Goal: Communication & Community: Participate in discussion

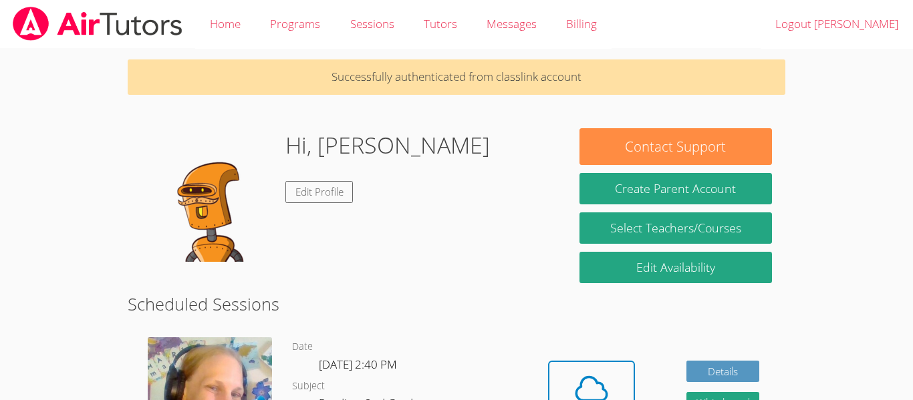
click at [440, 238] on div "Hi, JONAS Edit Profile" at bounding box center [347, 195] width 412 height 134
click at [557, 369] on button "Cloud Room" at bounding box center [591, 398] width 87 height 75
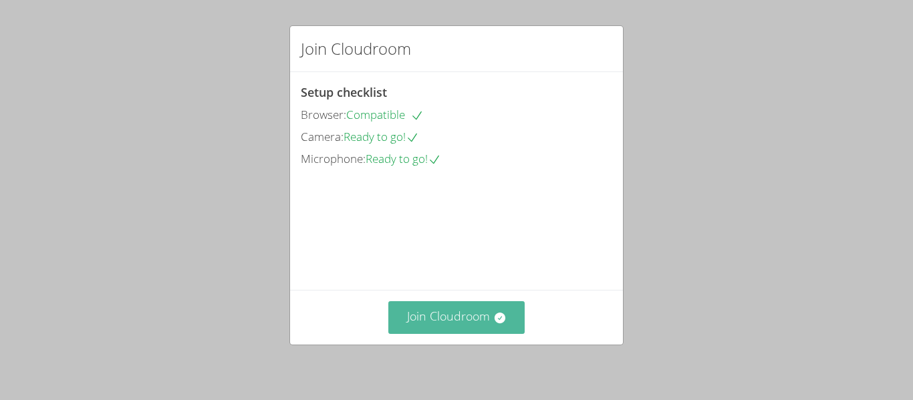
click at [480, 310] on button "Join Cloudroom" at bounding box center [456, 317] width 137 height 33
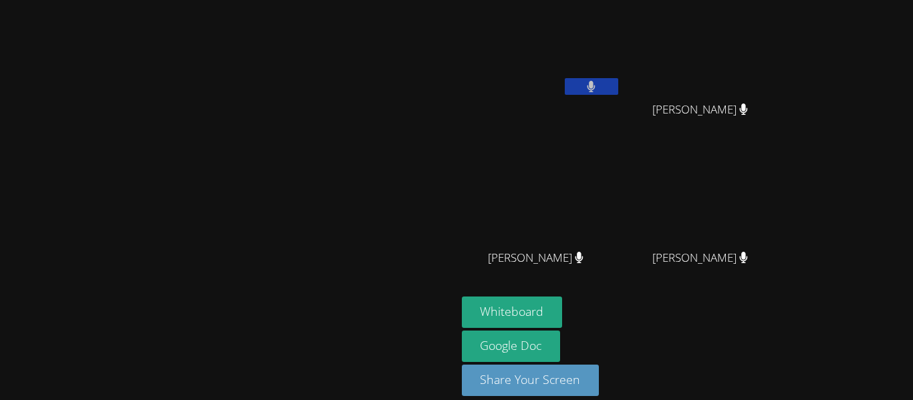
click at [212, 359] on div at bounding box center [228, 332] width 446 height 53
click at [595, 88] on icon at bounding box center [591, 86] width 8 height 11
click at [212, 359] on div at bounding box center [228, 332] width 446 height 53
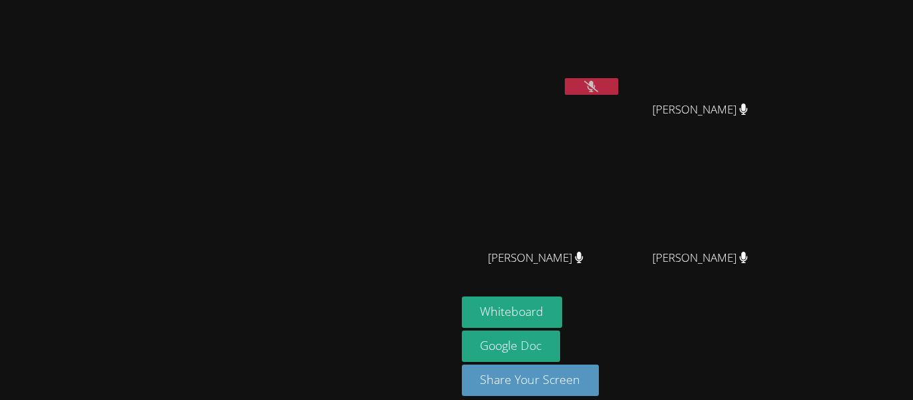
click at [212, 359] on div at bounding box center [228, 332] width 446 height 53
click at [213, 359] on div at bounding box center [228, 332] width 446 height 53
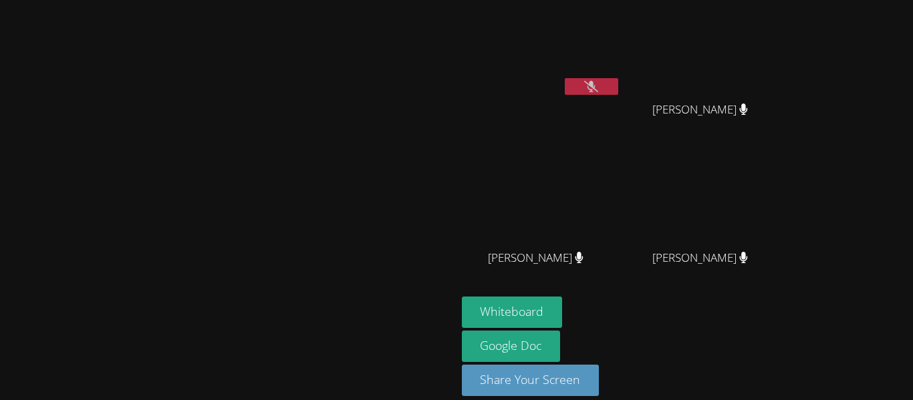
click at [618, 88] on button at bounding box center [591, 86] width 53 height 17
click at [618, 80] on button at bounding box center [591, 86] width 53 height 17
click at [618, 88] on button at bounding box center [591, 86] width 53 height 17
click at [618, 84] on button at bounding box center [591, 86] width 53 height 17
click at [618, 88] on button at bounding box center [591, 86] width 53 height 17
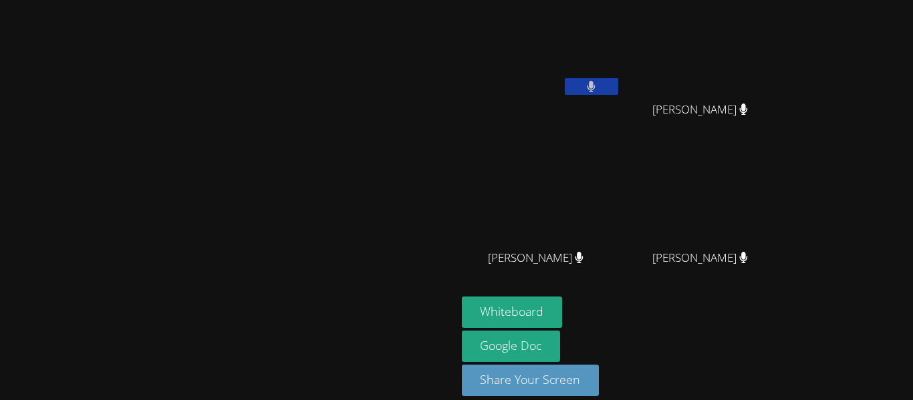
click at [618, 83] on button at bounding box center [591, 86] width 53 height 17
click at [621, 121] on div "[PERSON_NAME]" at bounding box center [541, 76] width 159 height 143
click at [598, 88] on icon at bounding box center [591, 86] width 14 height 11
click at [618, 92] on button at bounding box center [591, 86] width 53 height 17
click at [598, 83] on icon at bounding box center [591, 86] width 14 height 11
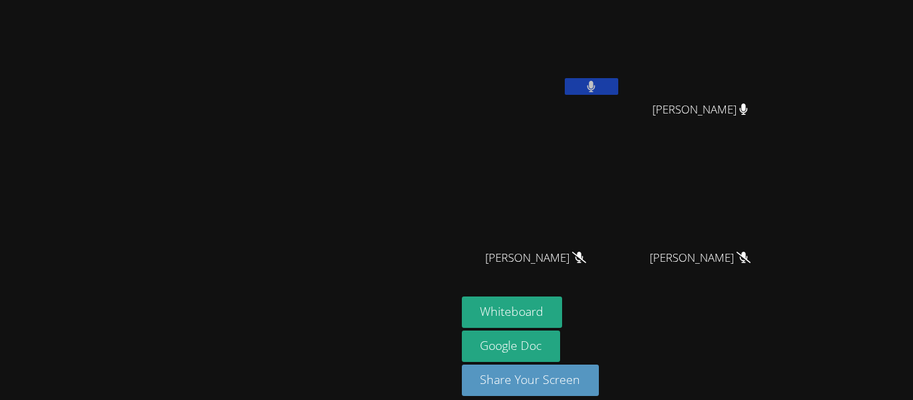
drag, startPoint x: 711, startPoint y: 83, endPoint x: 140, endPoint y: 201, distance: 583.3
click at [140, 201] on video at bounding box center [228, 180] width 200 height 251
click at [595, 88] on icon at bounding box center [591, 86] width 8 height 11
click at [598, 88] on icon at bounding box center [591, 86] width 14 height 11
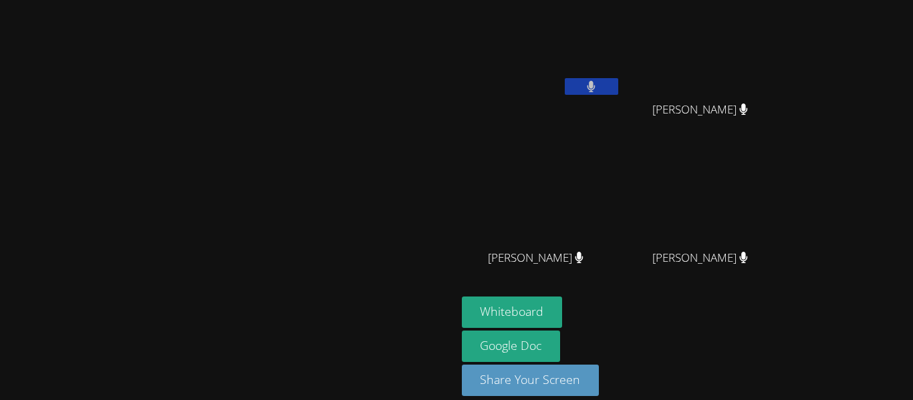
click at [595, 88] on icon at bounding box center [591, 86] width 8 height 11
click at [598, 88] on icon at bounding box center [591, 86] width 14 height 11
click at [595, 88] on icon at bounding box center [591, 86] width 8 height 11
click at [598, 87] on icon at bounding box center [591, 86] width 14 height 11
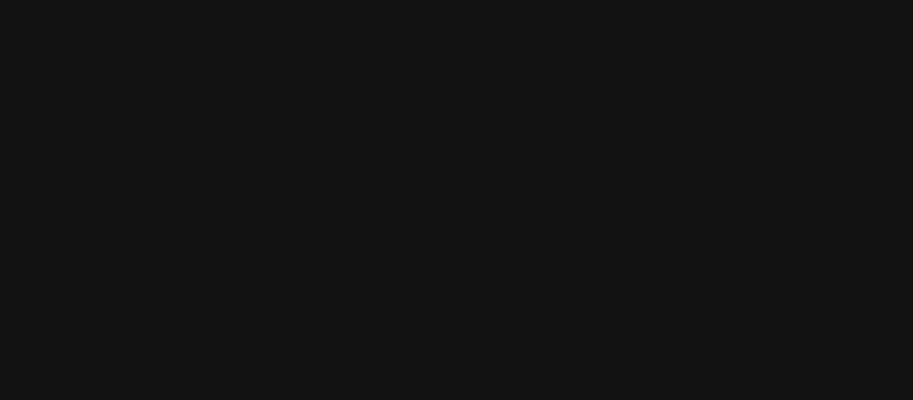
click at [328, 55] on video at bounding box center [228, 180] width 200 height 251
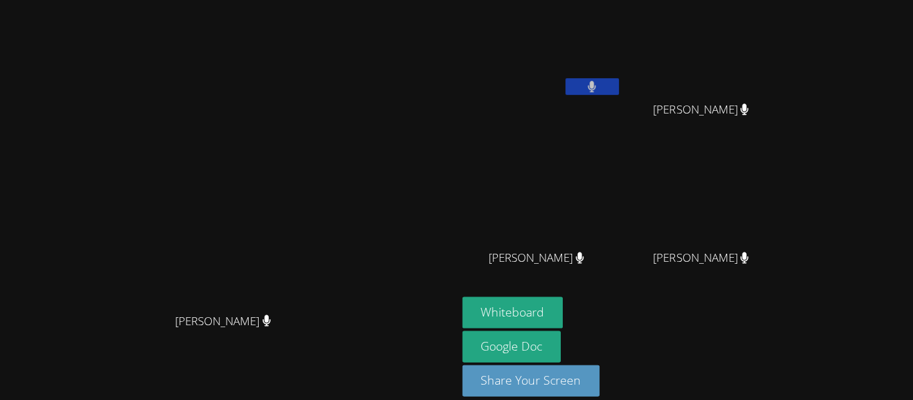
click at [328, 79] on video at bounding box center [228, 180] width 200 height 251
click at [618, 90] on button at bounding box center [591, 86] width 53 height 17
click at [618, 89] on button at bounding box center [591, 86] width 53 height 17
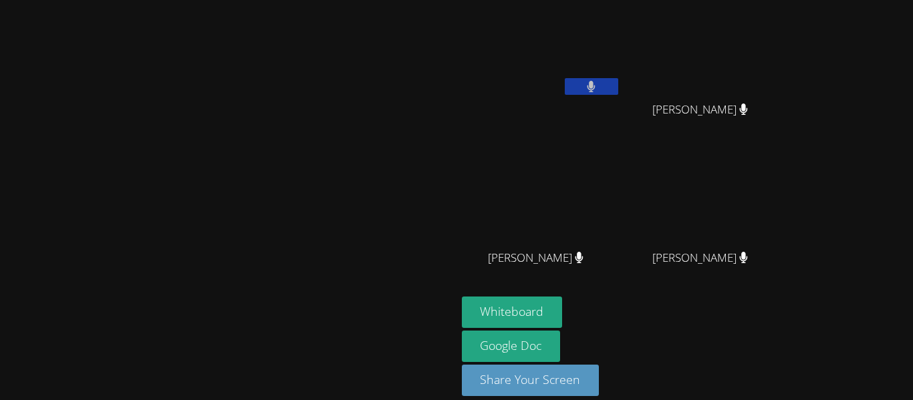
click at [785, 394] on div "Whiteboard Google Doc Share Your Screen" at bounding box center [623, 352] width 323 height 110
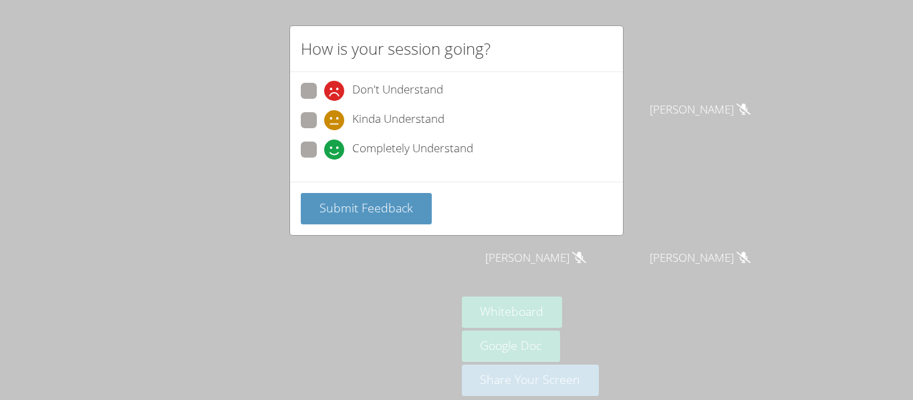
click at [327, 146] on icon at bounding box center [334, 150] width 20 height 20
click at [327, 146] on input "Completely Understand" at bounding box center [329, 147] width 11 height 11
radio input "true"
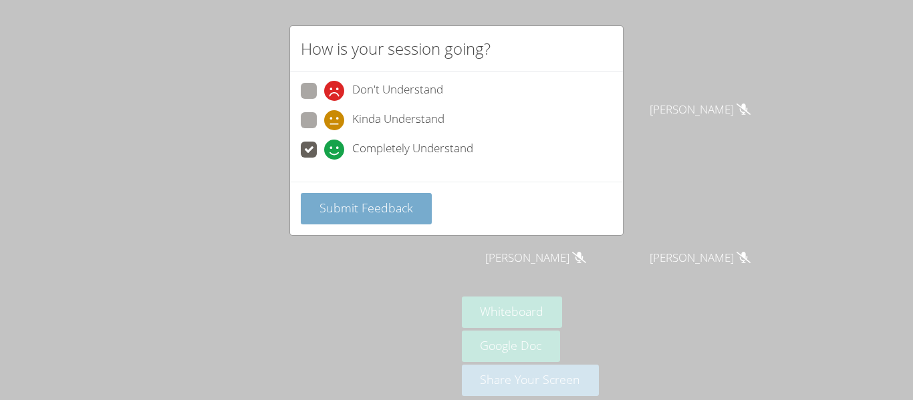
click at [348, 211] on span "Submit Feedback" at bounding box center [366, 208] width 94 height 16
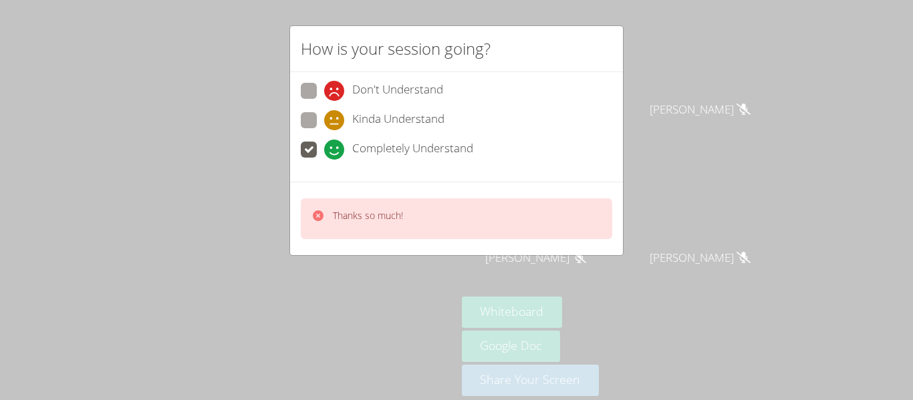
click at [333, 128] on icon at bounding box center [334, 120] width 20 height 20
click at [333, 124] on input "Kinda Understand" at bounding box center [329, 117] width 11 height 11
radio input "true"
click at [368, 237] on div "Thanks so much!" at bounding box center [456, 218] width 311 height 41
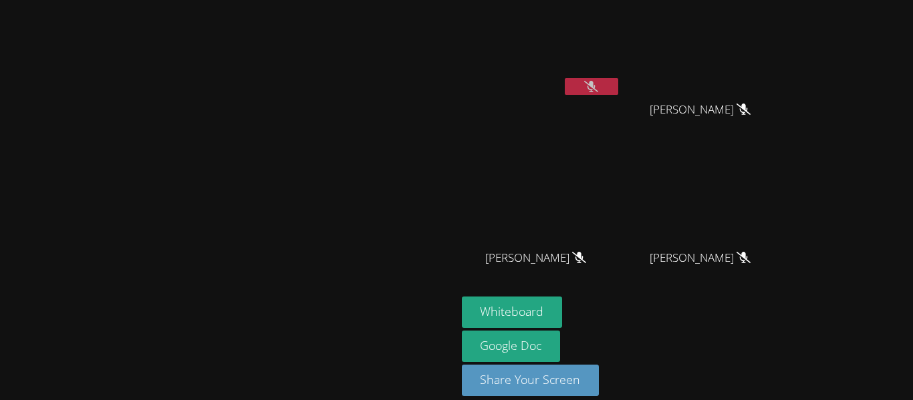
click at [311, 96] on video at bounding box center [228, 180] width 200 height 251
click at [328, 127] on video at bounding box center [228, 180] width 200 height 251
click at [328, 148] on video at bounding box center [228, 180] width 200 height 251
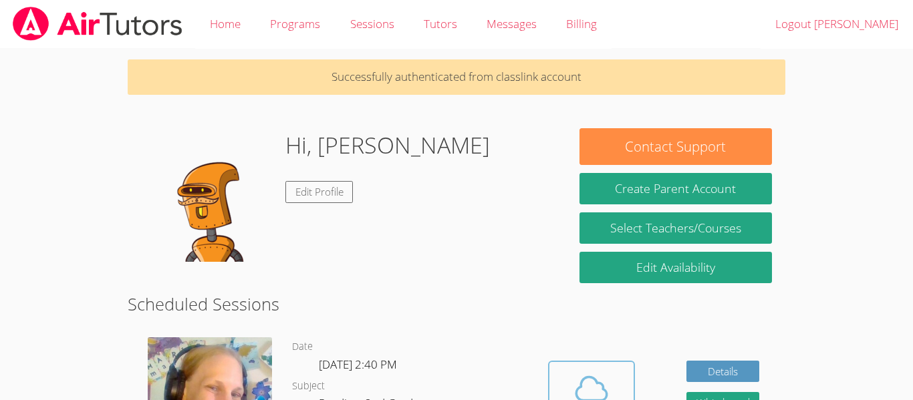
click at [565, 367] on button "Cloud Room" at bounding box center [591, 398] width 87 height 75
click at [624, 388] on button "Cloud Room" at bounding box center [591, 398] width 87 height 75
click at [605, 361] on button "Cloud Room" at bounding box center [591, 398] width 87 height 75
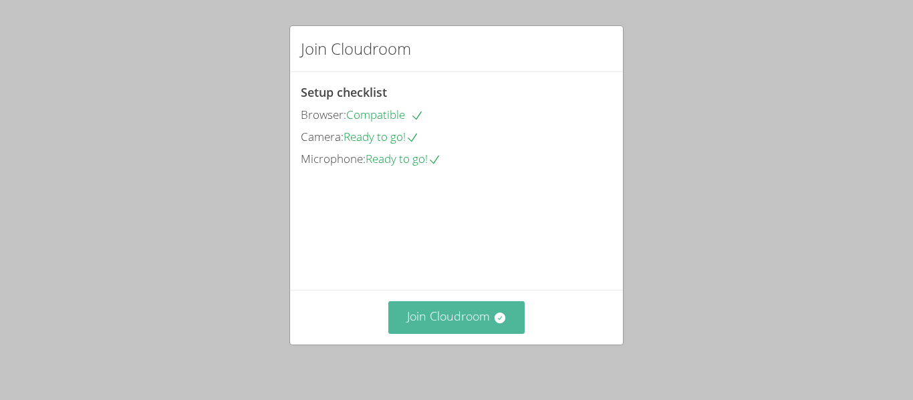
click at [518, 331] on button "Join Cloudroom" at bounding box center [456, 317] width 137 height 33
click at [464, 309] on button "Join Cloudroom" at bounding box center [456, 317] width 137 height 33
click at [447, 306] on button "Join Cloudroom" at bounding box center [456, 317] width 137 height 33
